Goal: Information Seeking & Learning: Get advice/opinions

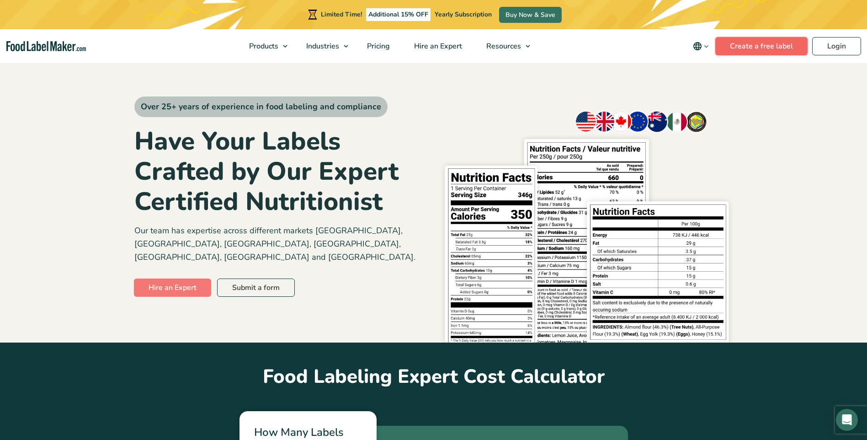
click at [781, 47] on link "Create a free label" at bounding box center [761, 46] width 92 height 18
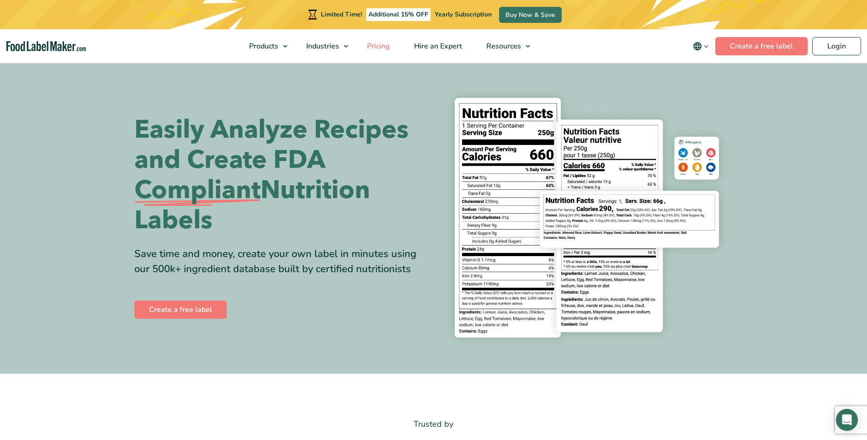
click at [384, 45] on span "Pricing" at bounding box center [377, 46] width 26 height 10
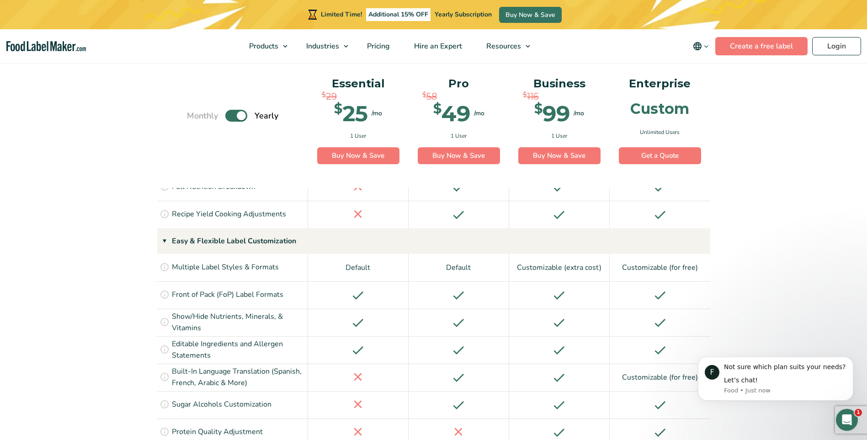
scroll to position [507, 0]
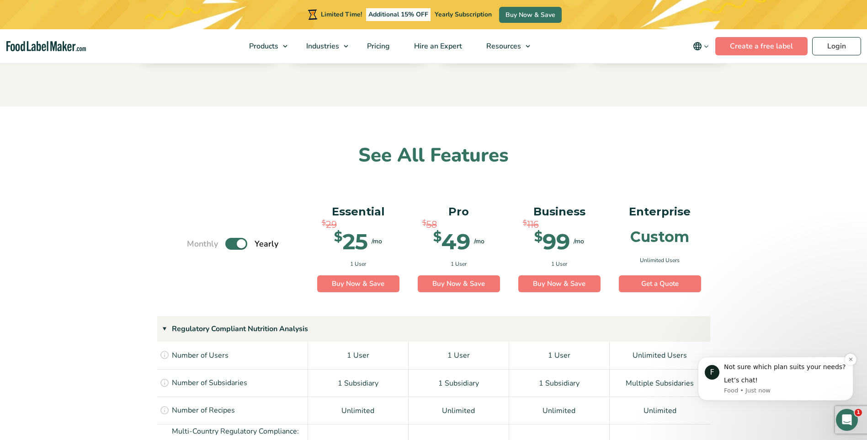
click at [768, 381] on div "Let’s chat!" at bounding box center [785, 380] width 122 height 9
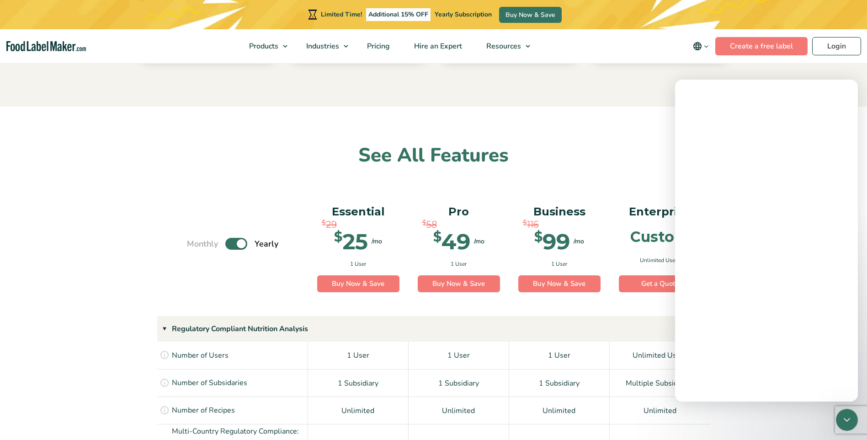
scroll to position [0, 0]
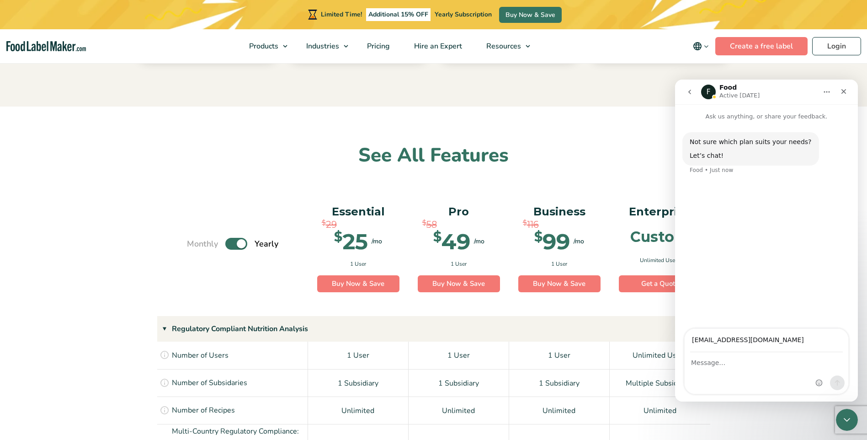
type input "fari@sadaf.com"
click at [704, 365] on textarea "Message…" at bounding box center [766, 360] width 164 height 16
type textarea "how much you charge per label"
click at [839, 384] on icon "Send a message…" at bounding box center [836, 382] width 7 height 7
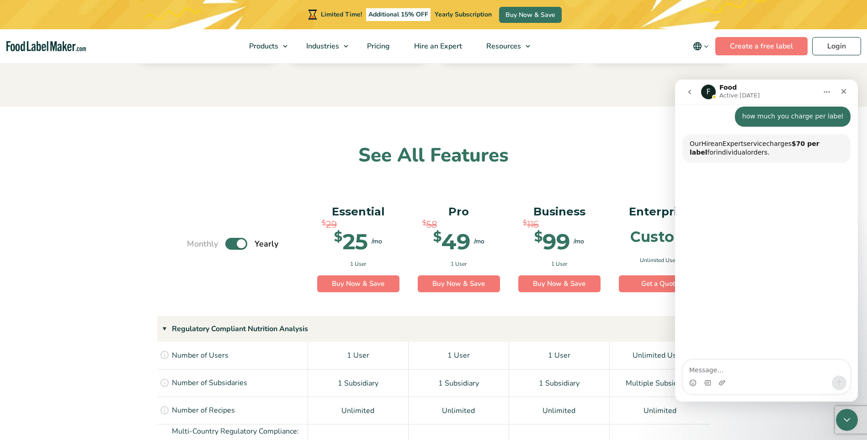
scroll to position [71, 0]
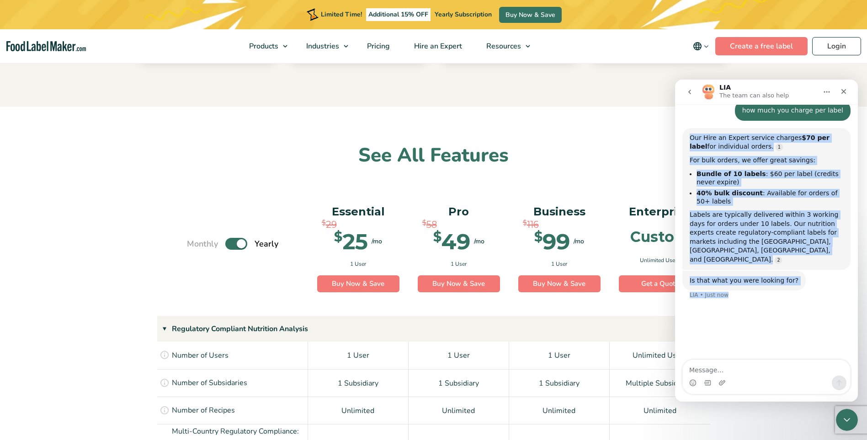
drag, startPoint x: 688, startPoint y: 137, endPoint x: 835, endPoint y: 265, distance: 194.6
click at [835, 265] on div "Not sure which plan suits your needs? Let’s chat! Food • 2m ago how much you ch…" at bounding box center [766, 185] width 168 height 250
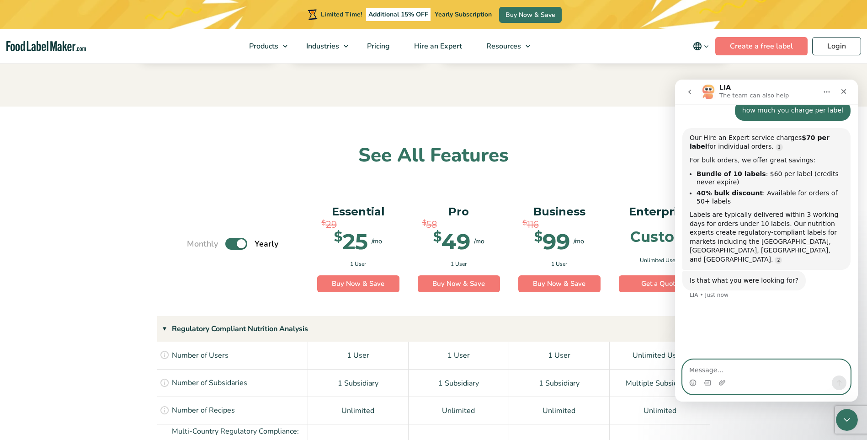
click at [702, 365] on textarea "Message…" at bounding box center [766, 368] width 167 height 16
type textarea "how about label for canada"
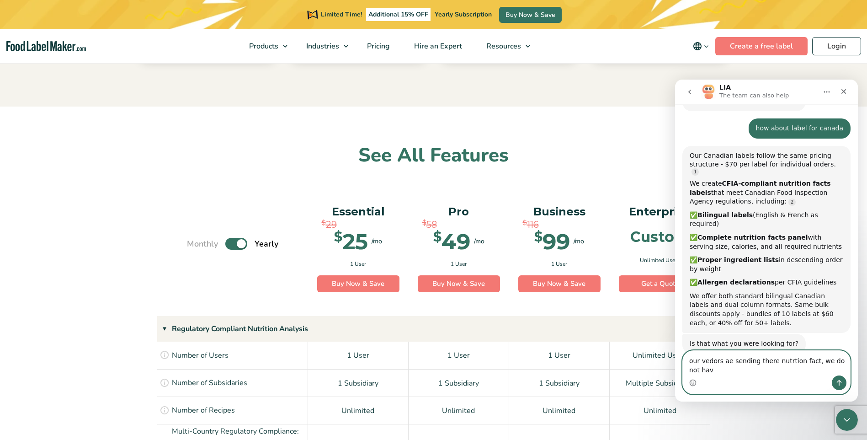
scroll to position [241, 0]
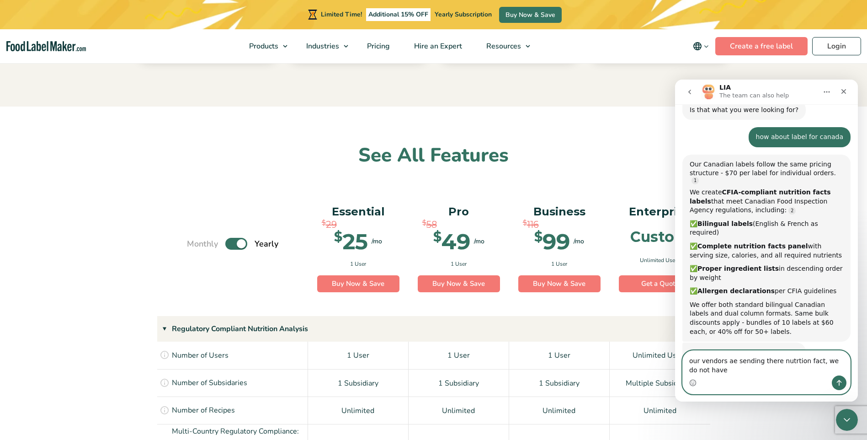
drag, startPoint x: 771, startPoint y: 361, endPoint x: 766, endPoint y: 363, distance: 5.3
click at [766, 363] on textarea "our vendors ae sending there nutrtion fact, we do not have" at bounding box center [766, 362] width 167 height 25
drag, startPoint x: 784, startPoint y: 361, endPoint x: 772, endPoint y: 391, distance: 32.2
click at [772, 391] on div "our vendors ae sending their nutrtion fact, we do not have our vendors ae sendi…" at bounding box center [766, 371] width 167 height 43
drag, startPoint x: 837, startPoint y: 357, endPoint x: 821, endPoint y: 361, distance: 17.5
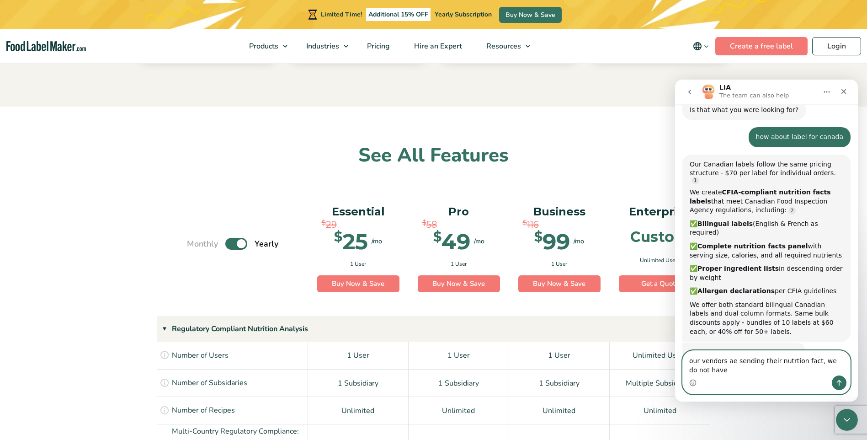
click at [821, 361] on textarea "our vendors ae sending their nutrtion fact, we do not have" at bounding box center [766, 362] width 167 height 25
click at [832, 373] on textarea "our vendors ae sending their nutrtion fact, we want to make they are correct, w…" at bounding box center [766, 358] width 167 height 34
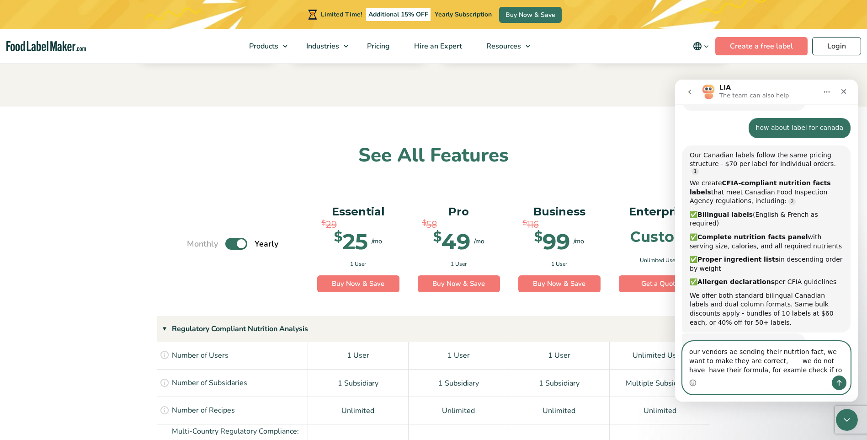
type textarea "our vendors ae sending their nutrtion fact, we want to make they are correct, w…"
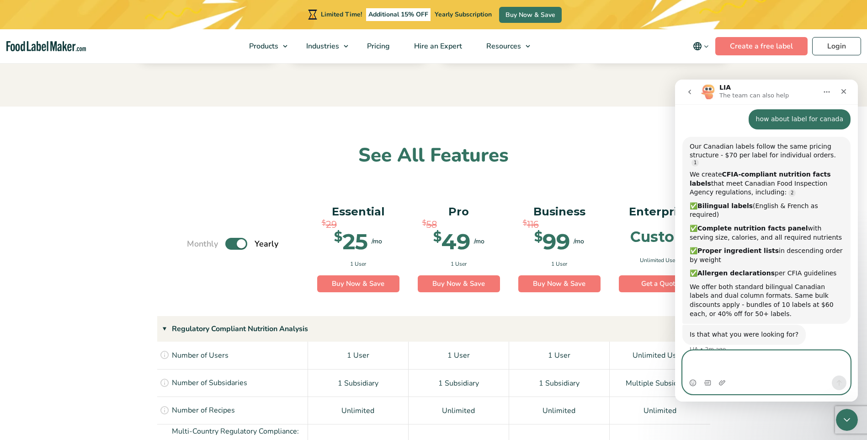
scroll to position [269, 0]
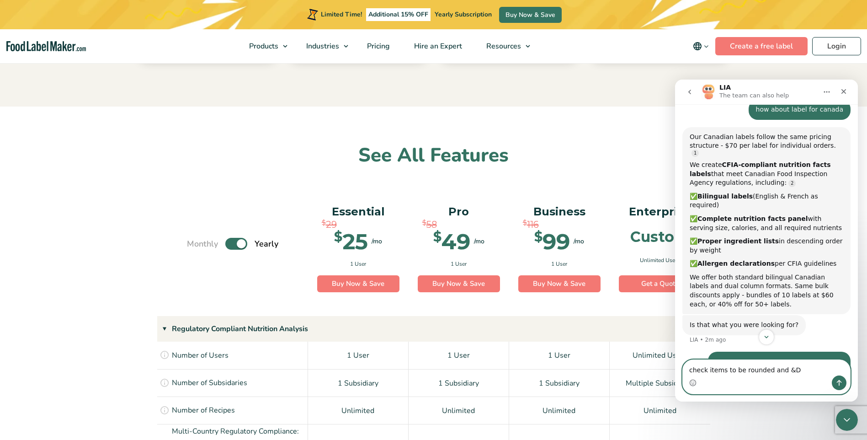
type textarea "check items to be rounded and &DV"
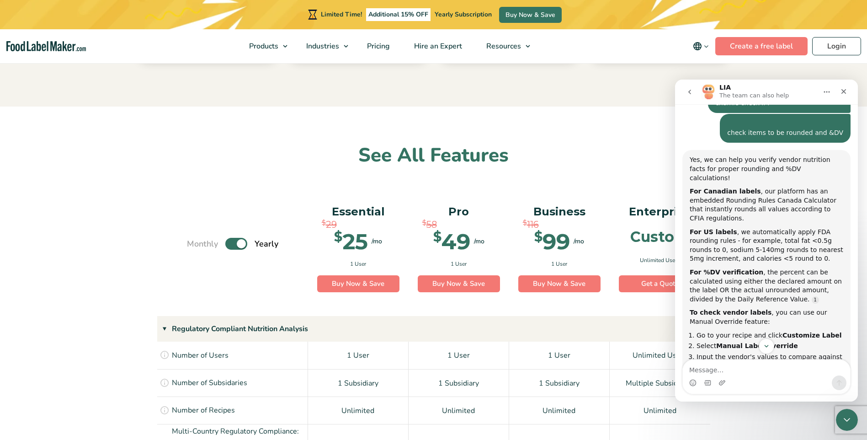
scroll to position [573, 0]
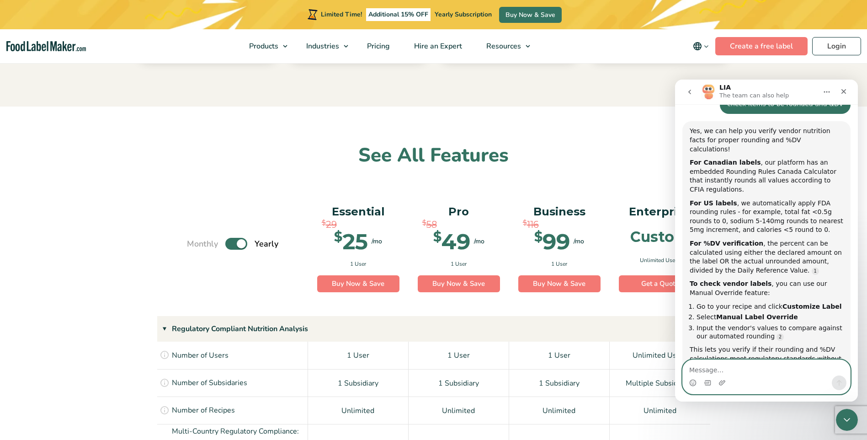
click at [717, 371] on textarea "Message…" at bounding box center [766, 368] width 167 height 16
type textarea "yes and how much is it"
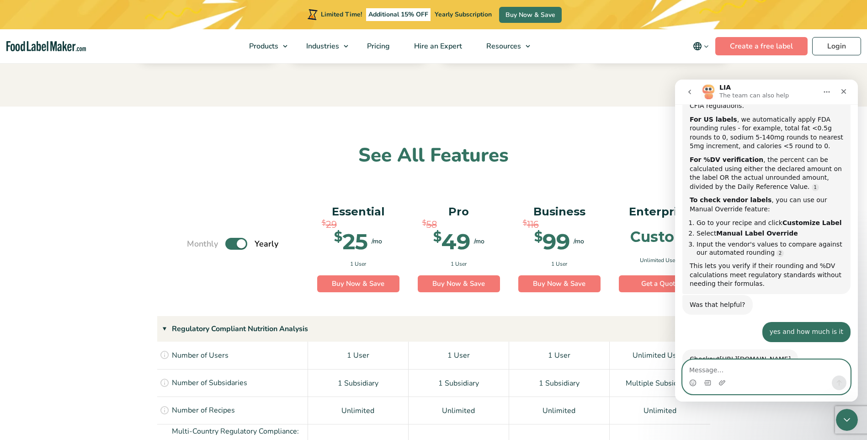
scroll to position [657, 0]
type textarea "no how much"
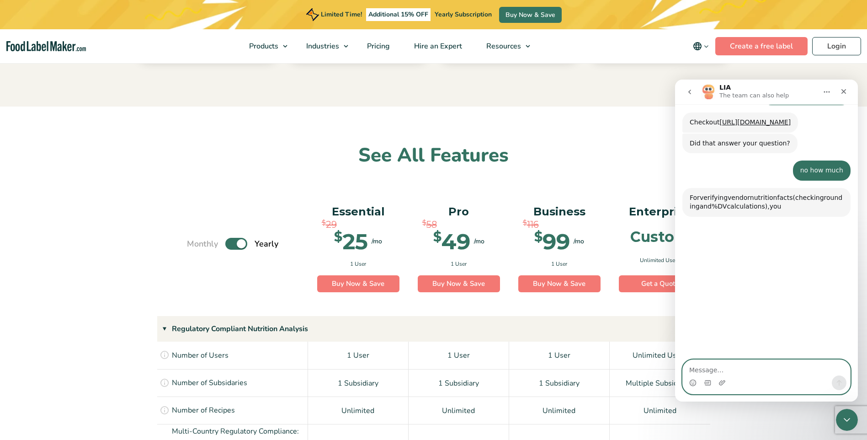
scroll to position [903, 0]
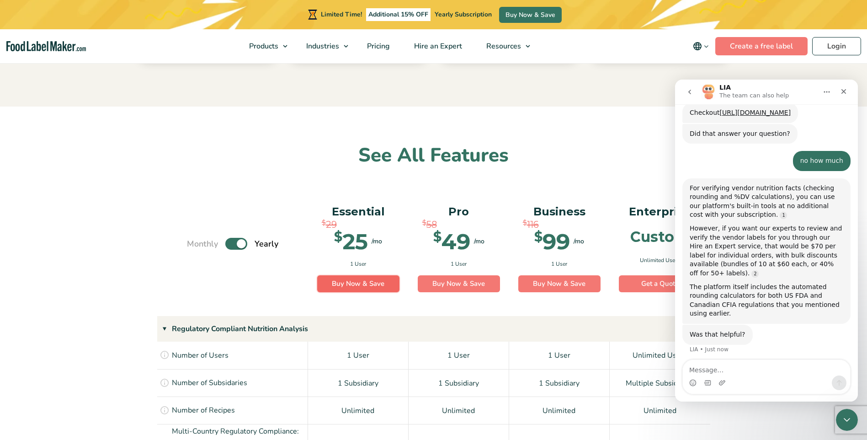
click at [350, 275] on link "Buy Now & Save" at bounding box center [358, 283] width 82 height 17
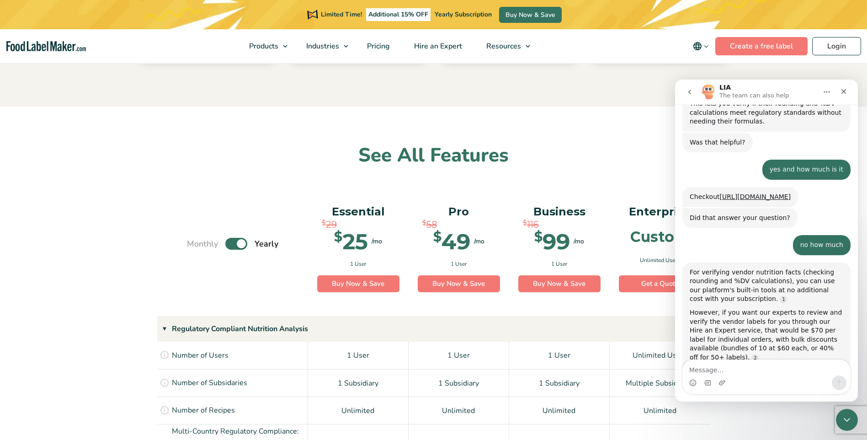
scroll to position [849, 0]
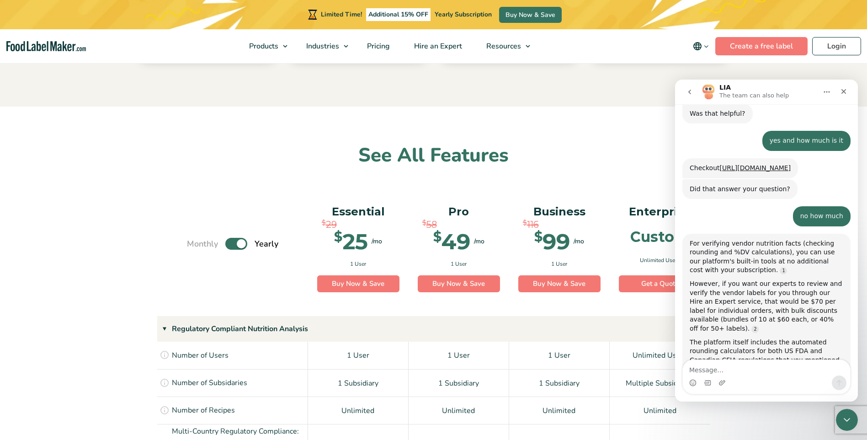
click at [696, 365] on textarea "Message…" at bounding box center [766, 368] width 167 height 16
type textarea "so how much is the least expensive"
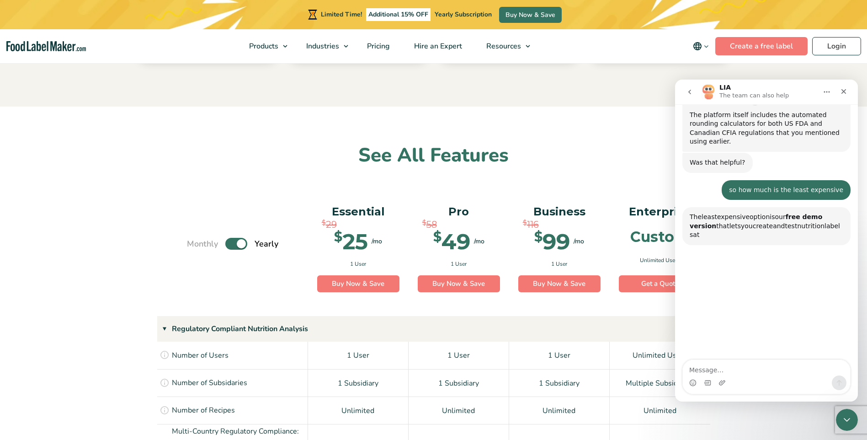
scroll to position [1095, 0]
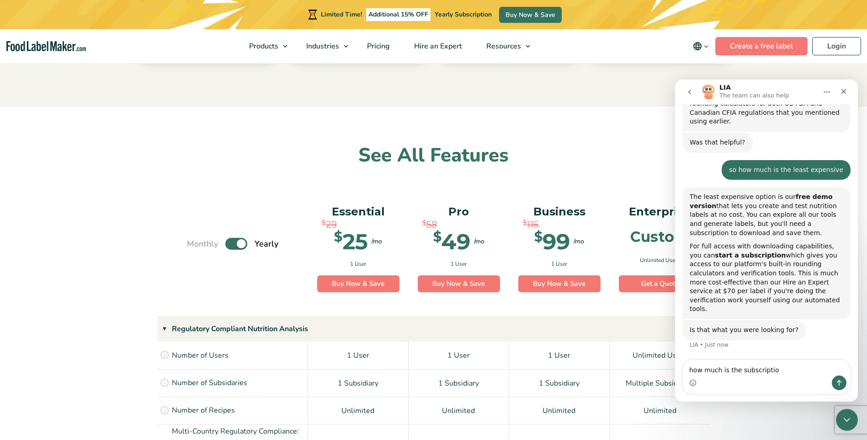
type textarea "how much is the subscription"
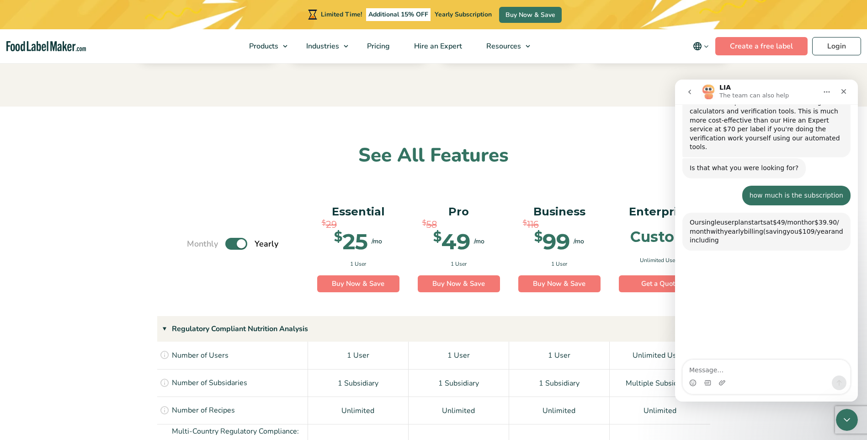
scroll to position [1273, 0]
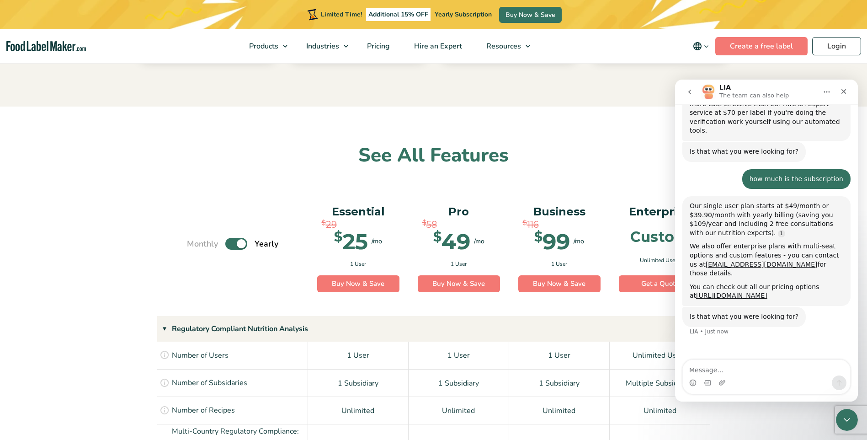
click at [433, 190] on div "Monthly Toggle Yearly (6 Month Free + 2 Free Nutritional Consultations) Essenti…" at bounding box center [433, 251] width 867 height 130
click at [740, 291] on link "https://foodlabelmaker.com/pricing/" at bounding box center [731, 294] width 71 height 7
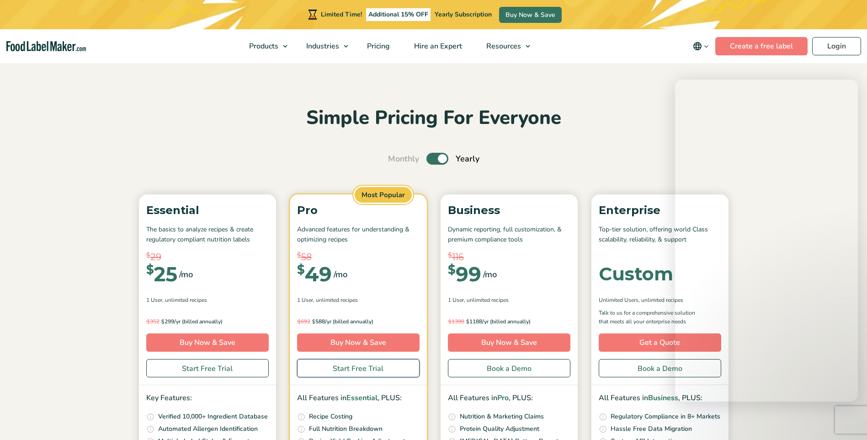
click at [361, 366] on link "Start Free Trial" at bounding box center [358, 368] width 122 height 18
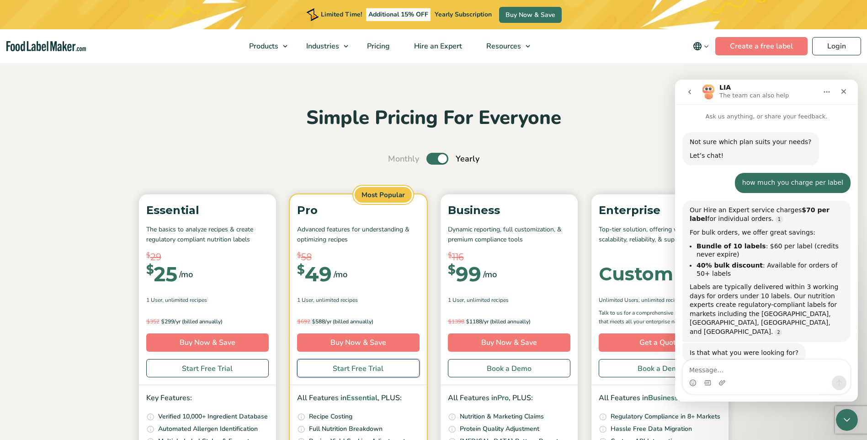
scroll to position [1091, 0]
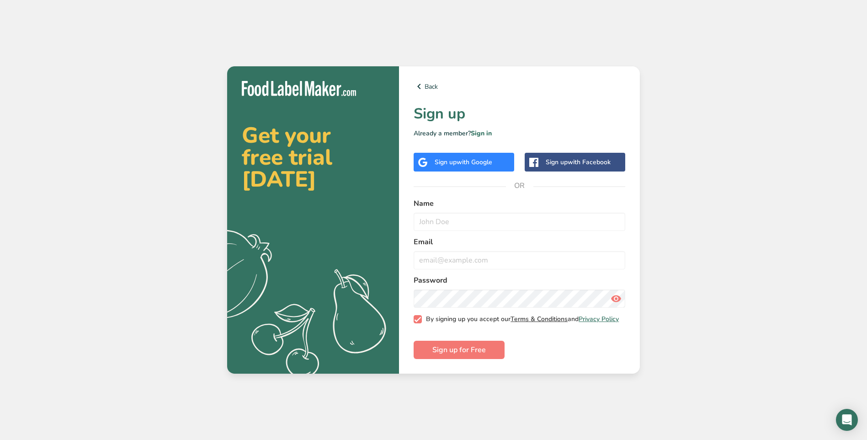
click at [520, 316] on link "Terms & Conditions" at bounding box center [538, 318] width 57 height 9
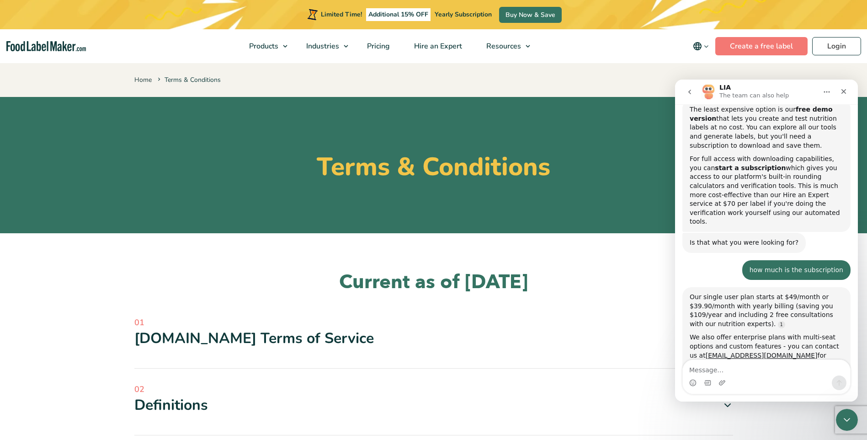
drag, startPoint x: 0, startPoint y: 0, endPoint x: 176, endPoint y: 67, distance: 188.5
drag, startPoint x: 862, startPoint y: 141, endPoint x: 862, endPoint y: 212, distance: 71.7
click at [862, 212] on section "Terms & Conditions" at bounding box center [433, 165] width 867 height 136
drag, startPoint x: 858, startPoint y: 205, endPoint x: 860, endPoint y: 290, distance: 85.0
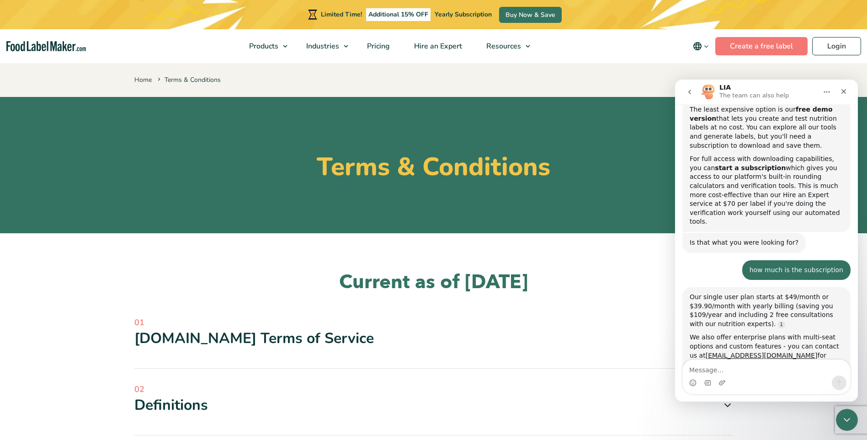
click at [270, 340] on div "[DOMAIN_NAME] Terms of Service" at bounding box center [433, 337] width 598 height 19
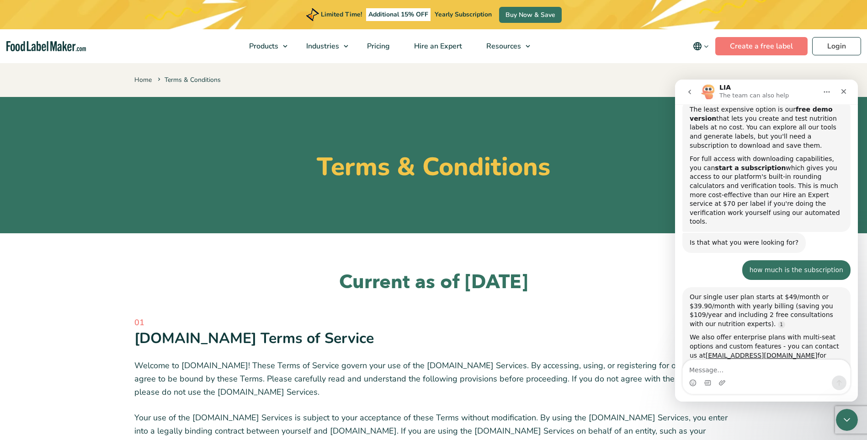
click at [234, 425] on p "Your use of the [DOMAIN_NAME] Services is subject to your acceptance of these T…" at bounding box center [433, 437] width 598 height 53
click at [848, 413] on icon "Close Intercom Messenger" at bounding box center [845, 418] width 11 height 11
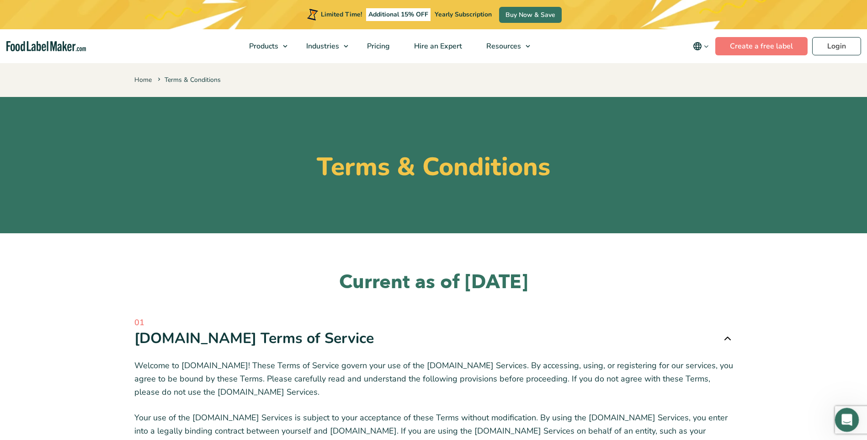
scroll to position [1184, 0]
click at [848, 413] on icon "Open Intercom Messenger" at bounding box center [845, 418] width 15 height 15
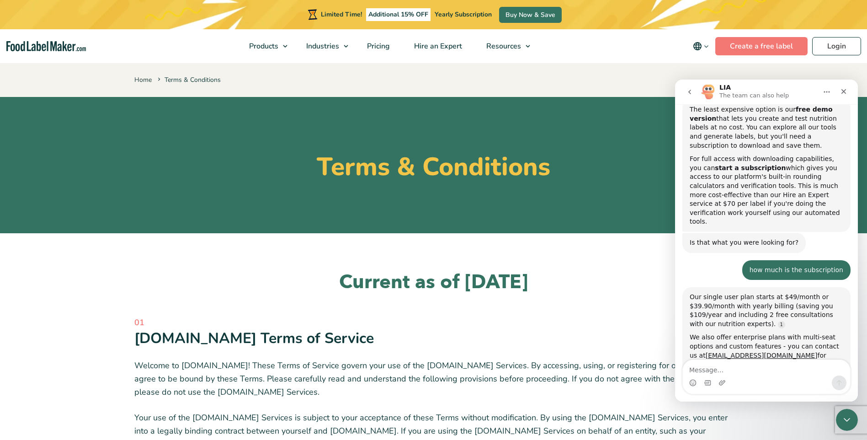
drag, startPoint x: 862, startPoint y: 222, endPoint x: 171, endPoint y: 179, distance: 691.7
click at [862, 223] on section "Terms & Conditions" at bounding box center [433, 165] width 867 height 136
click at [698, 371] on textarea "Message…" at bounding box center [766, 368] width 167 height 16
drag, startPoint x: 861, startPoint y: 201, endPoint x: 858, endPoint y: 228, distance: 26.7
click at [858, 228] on section "Terms & Conditions" at bounding box center [433, 165] width 867 height 136
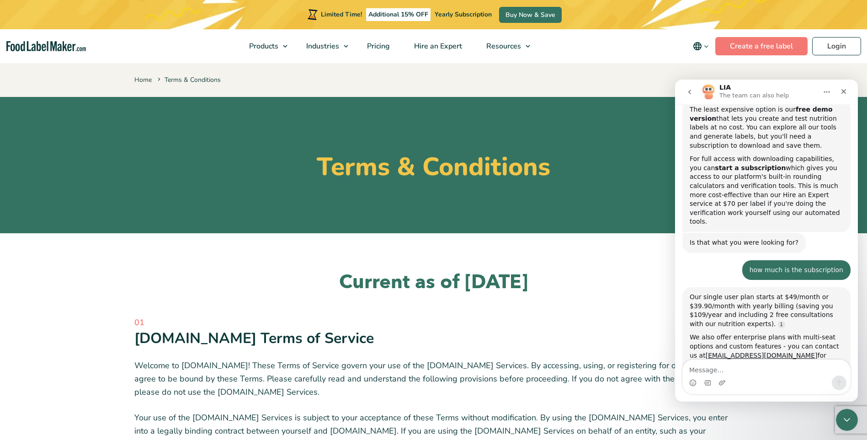
drag, startPoint x: 1532, startPoint y: 307, endPoint x: 857, endPoint y: 275, distance: 676.5
drag, startPoint x: 858, startPoint y: 196, endPoint x: 858, endPoint y: 245, distance: 48.4
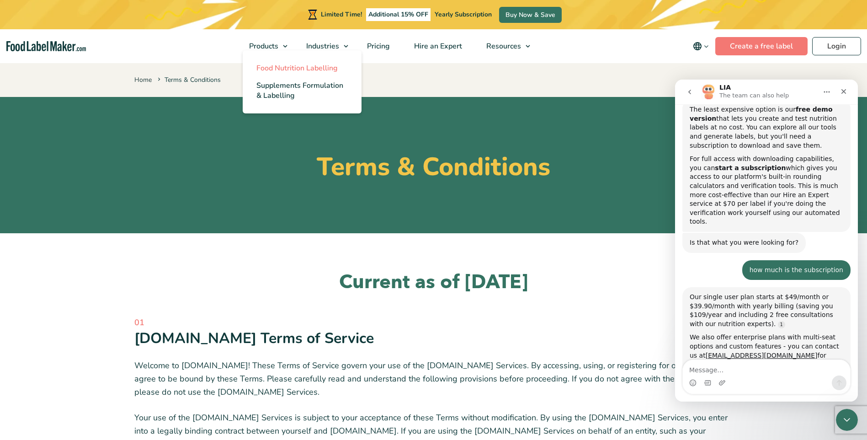
click at [286, 62] on link "Food Nutrition Labelling" at bounding box center [302, 67] width 119 height 17
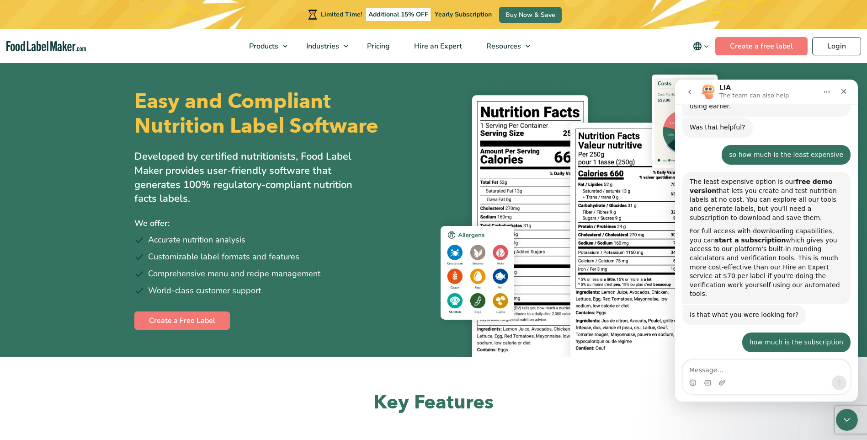
scroll to position [1184, 0]
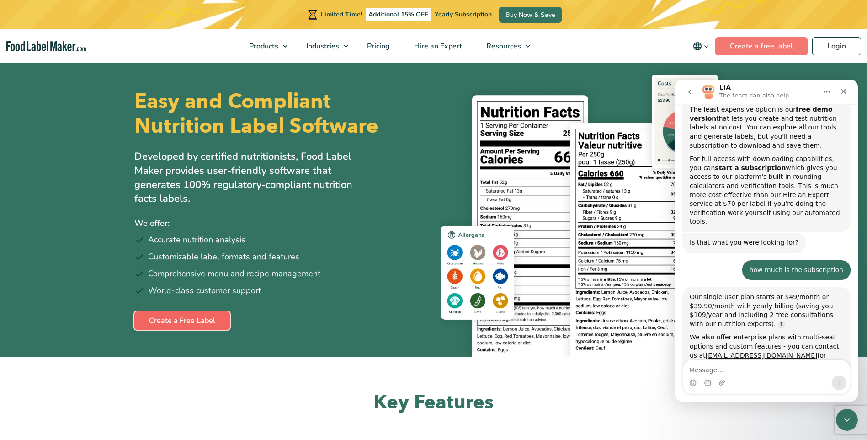
click at [165, 320] on link "Create a Free Label" at bounding box center [181, 320] width 95 height 18
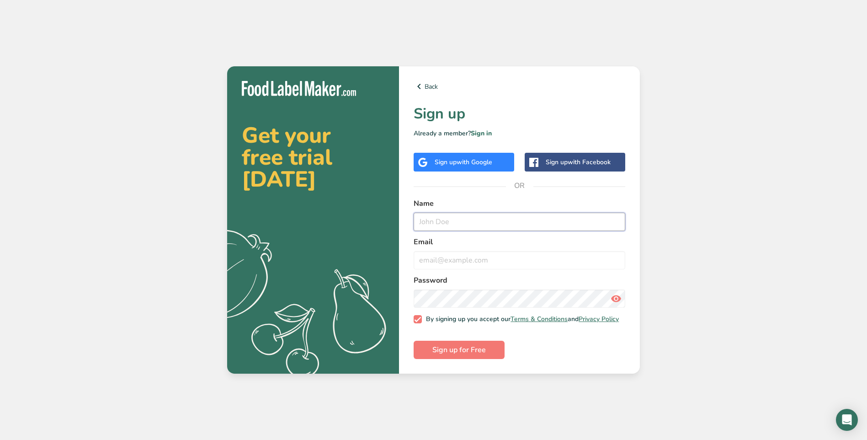
click at [421, 219] on input "text" at bounding box center [519, 221] width 212 height 18
type input "FARI"
click at [430, 254] on input "email" at bounding box center [519, 260] width 212 height 18
type input "[EMAIL_ADDRESS][DOMAIN_NAME]"
click at [563, 322] on span "By signing up you accept our Terms & Conditions and Privacy Policy" at bounding box center [520, 319] width 197 height 8
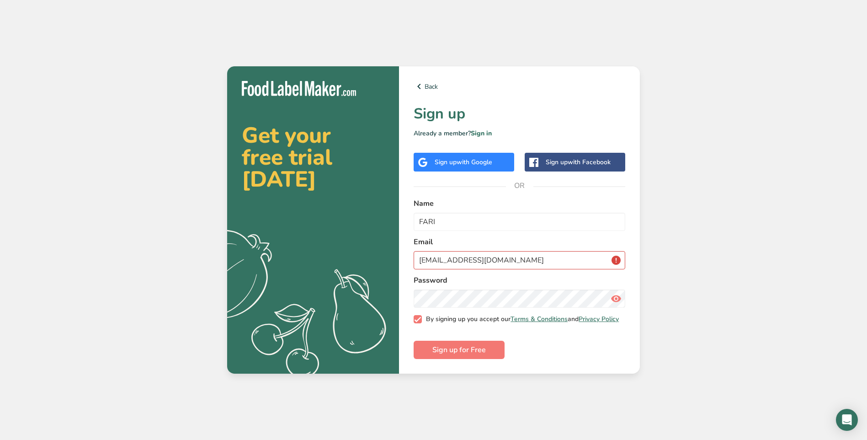
click at [419, 322] on input "By signing up you accept our Terms & Conditions and Privacy Policy" at bounding box center [416, 319] width 6 height 6
checkbox input "false"
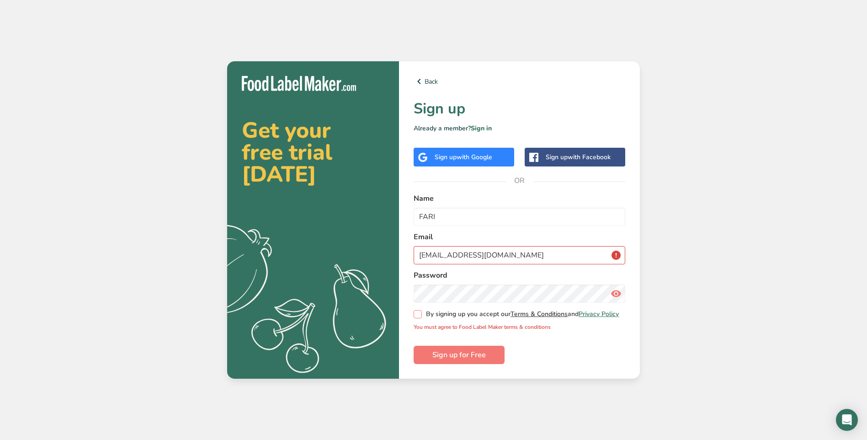
click at [524, 312] on link "Terms & Conditions" at bounding box center [538, 313] width 57 height 9
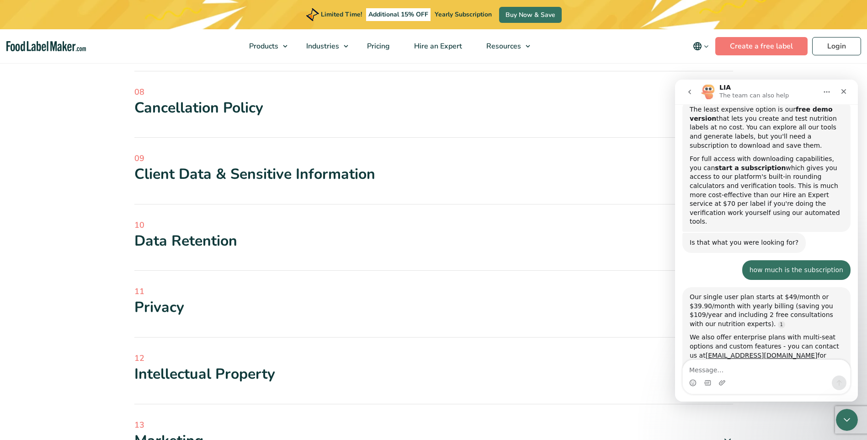
scroll to position [658, 0]
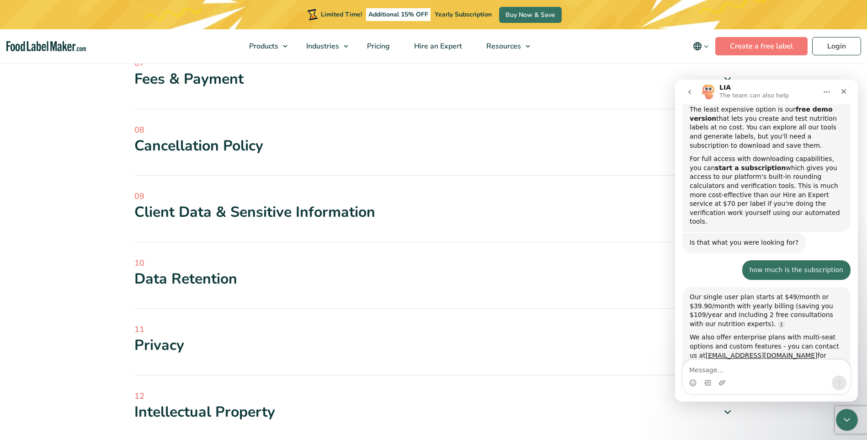
click at [186, 274] on div "Data Retention" at bounding box center [433, 278] width 598 height 19
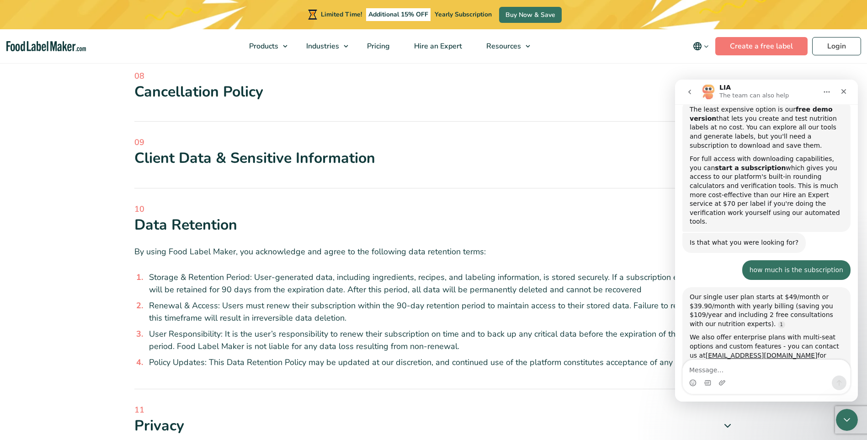
scroll to position [0, 0]
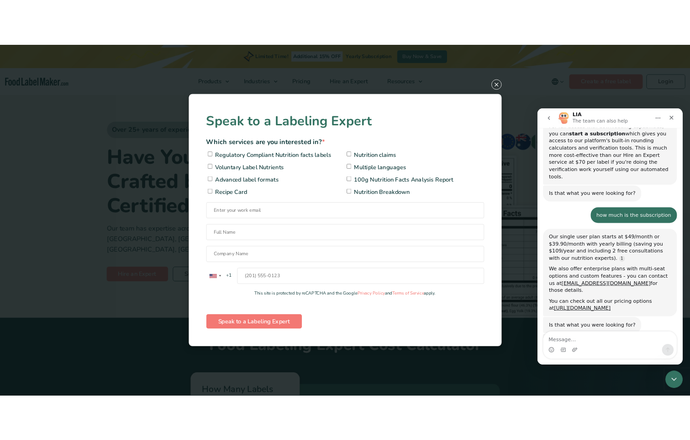
scroll to position [1240, 0]
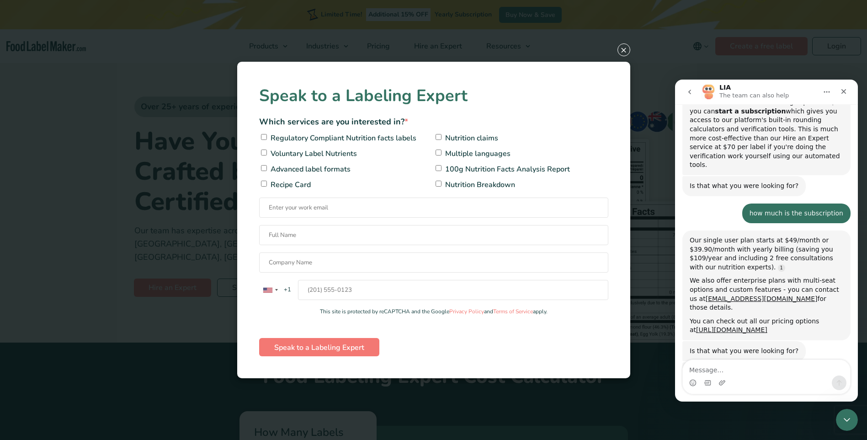
click at [146, 311] on div "× Speak to a Labeling Expert Which services are you interested in? * Regulatory…" at bounding box center [433, 220] width 867 height 440
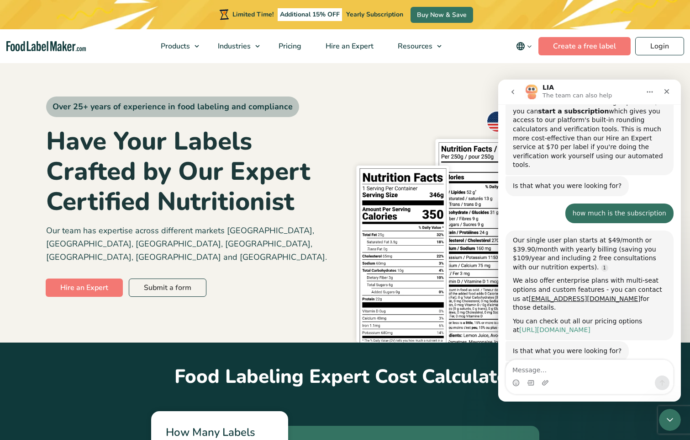
click at [555, 326] on link "https://foodlabelmaker.com/pricing/" at bounding box center [554, 329] width 71 height 7
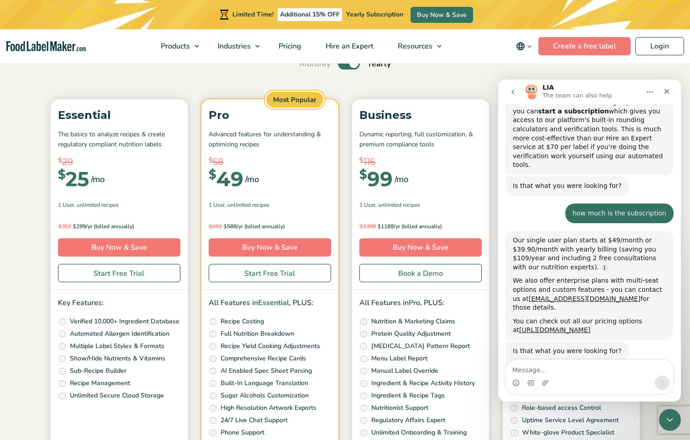
scroll to position [87, 0]
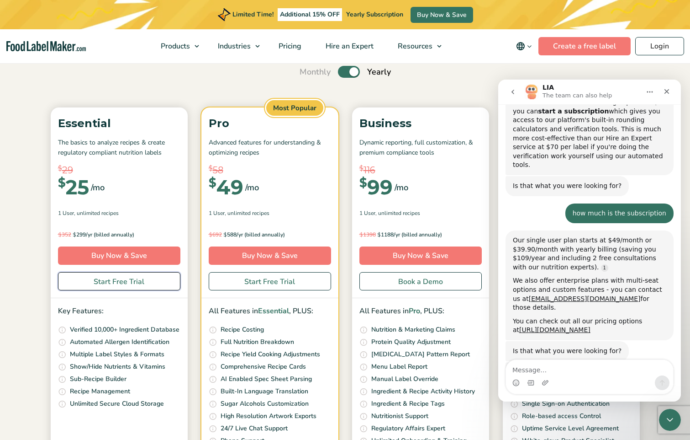
click at [118, 286] on link "Start Free Trial" at bounding box center [119, 281] width 122 height 18
